Goal: Task Accomplishment & Management: Manage account settings

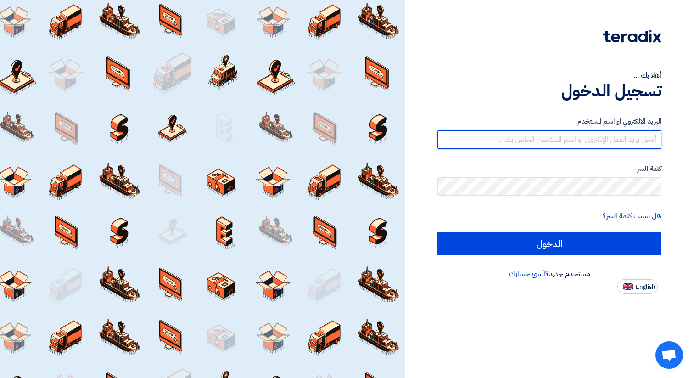
click at [556, 143] on input "text" at bounding box center [549, 139] width 224 height 18
type input "[DOMAIN_NAME][EMAIL_ADDRESS][DOMAIN_NAME]"
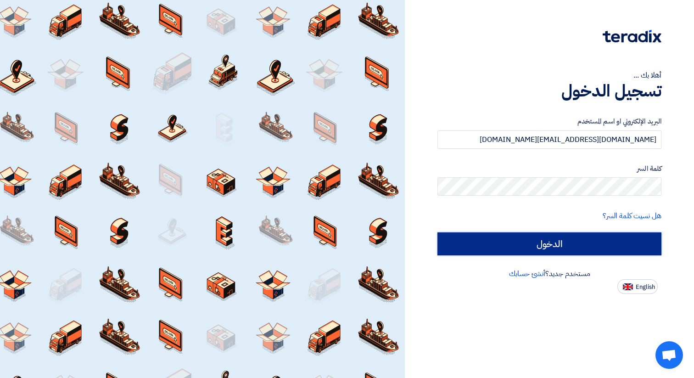
click at [539, 245] on input "الدخول" at bounding box center [549, 243] width 224 height 23
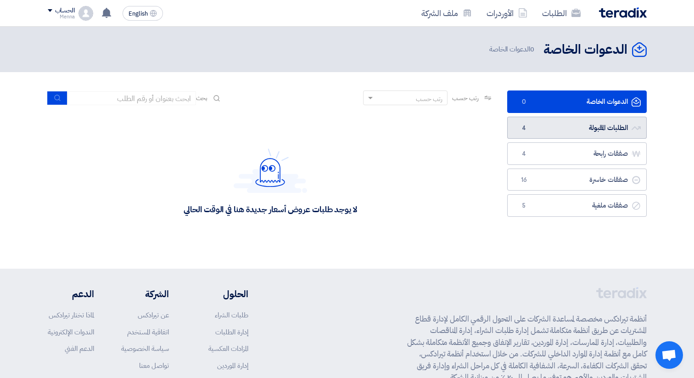
click at [581, 123] on link "الطلبات المقبولة الطلبات المقبولة 4" at bounding box center [577, 128] width 140 height 22
